Goal: Transaction & Acquisition: Purchase product/service

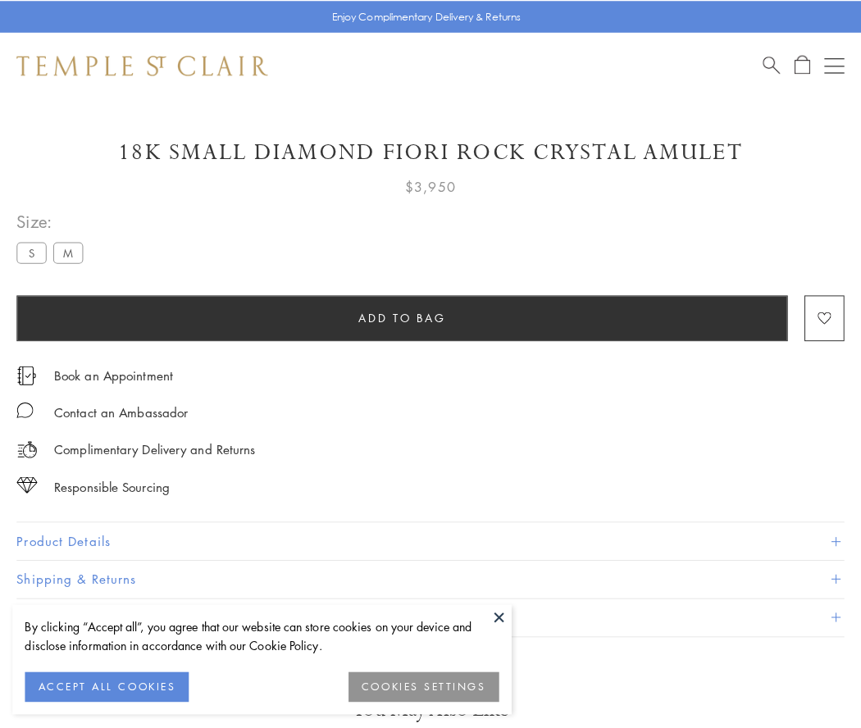
scroll to position [95, 0]
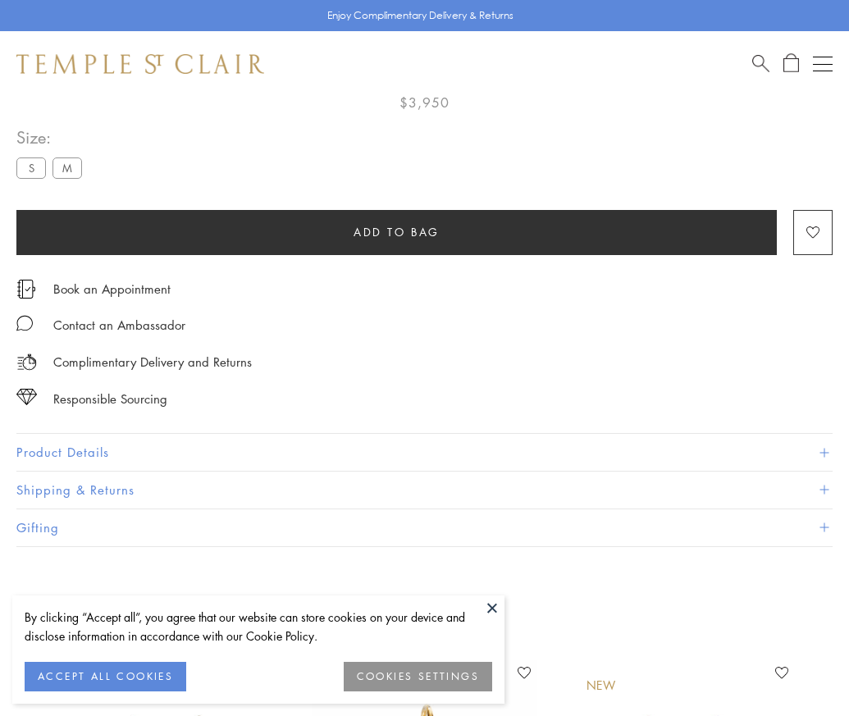
click at [396, 231] on span "Add to bag" at bounding box center [397, 232] width 86 height 18
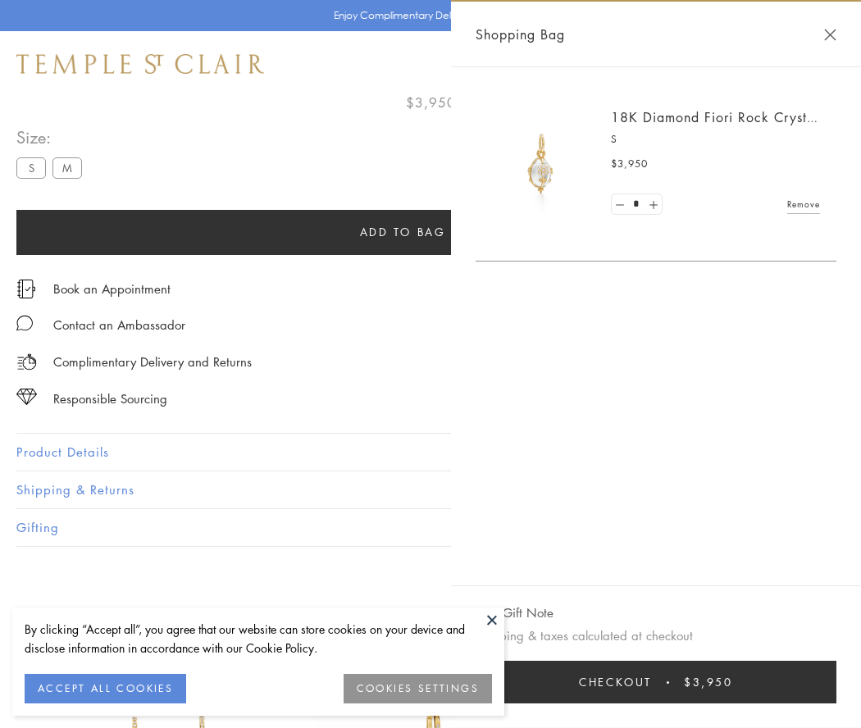
click at [656, 682] on button "Checkout $3,950" at bounding box center [656, 682] width 361 height 43
